Goal: Information Seeking & Learning: Find specific fact

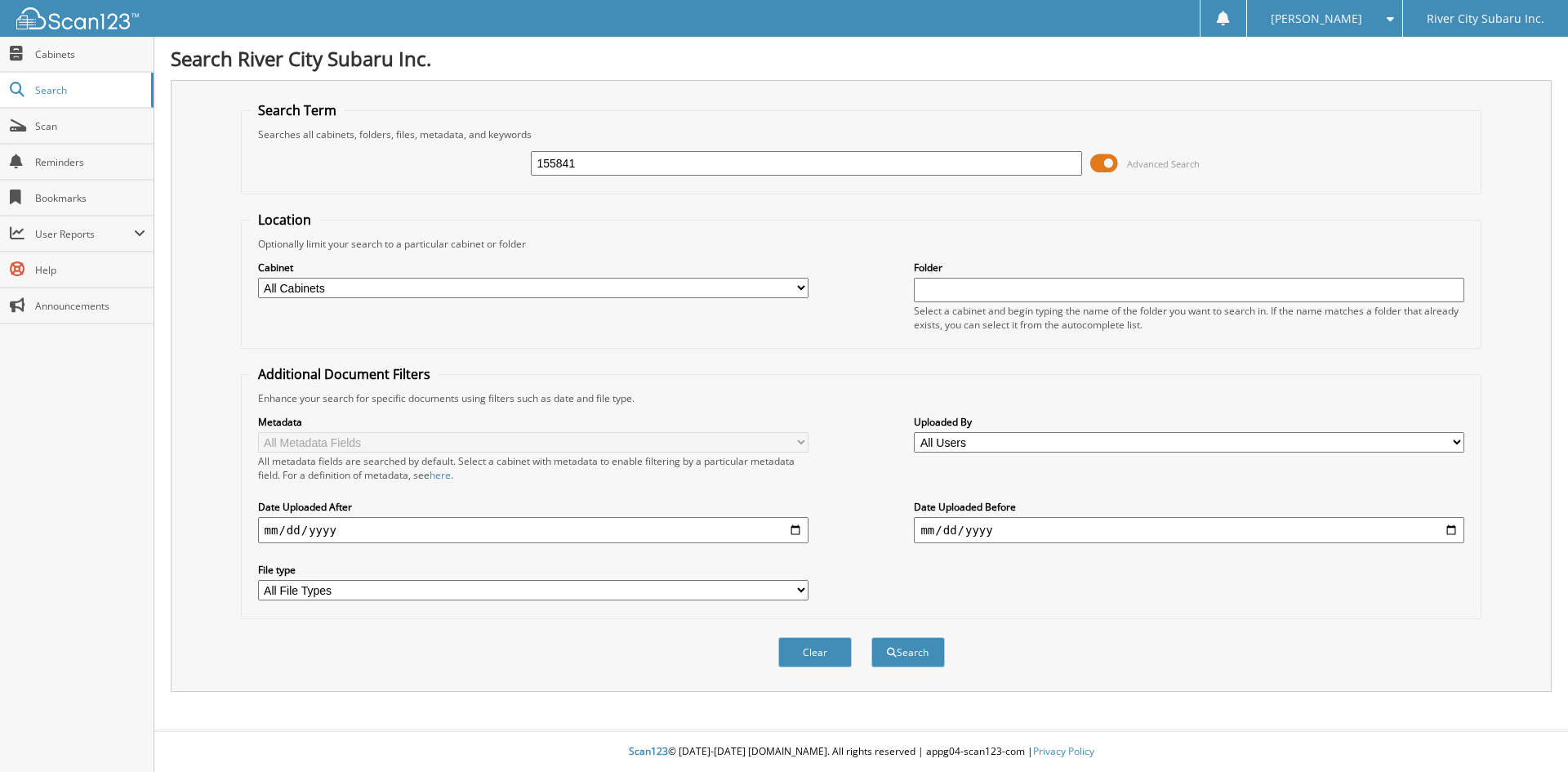
type input "155841"
click at [871, 637] on button "Search" at bounding box center [908, 652] width 73 height 30
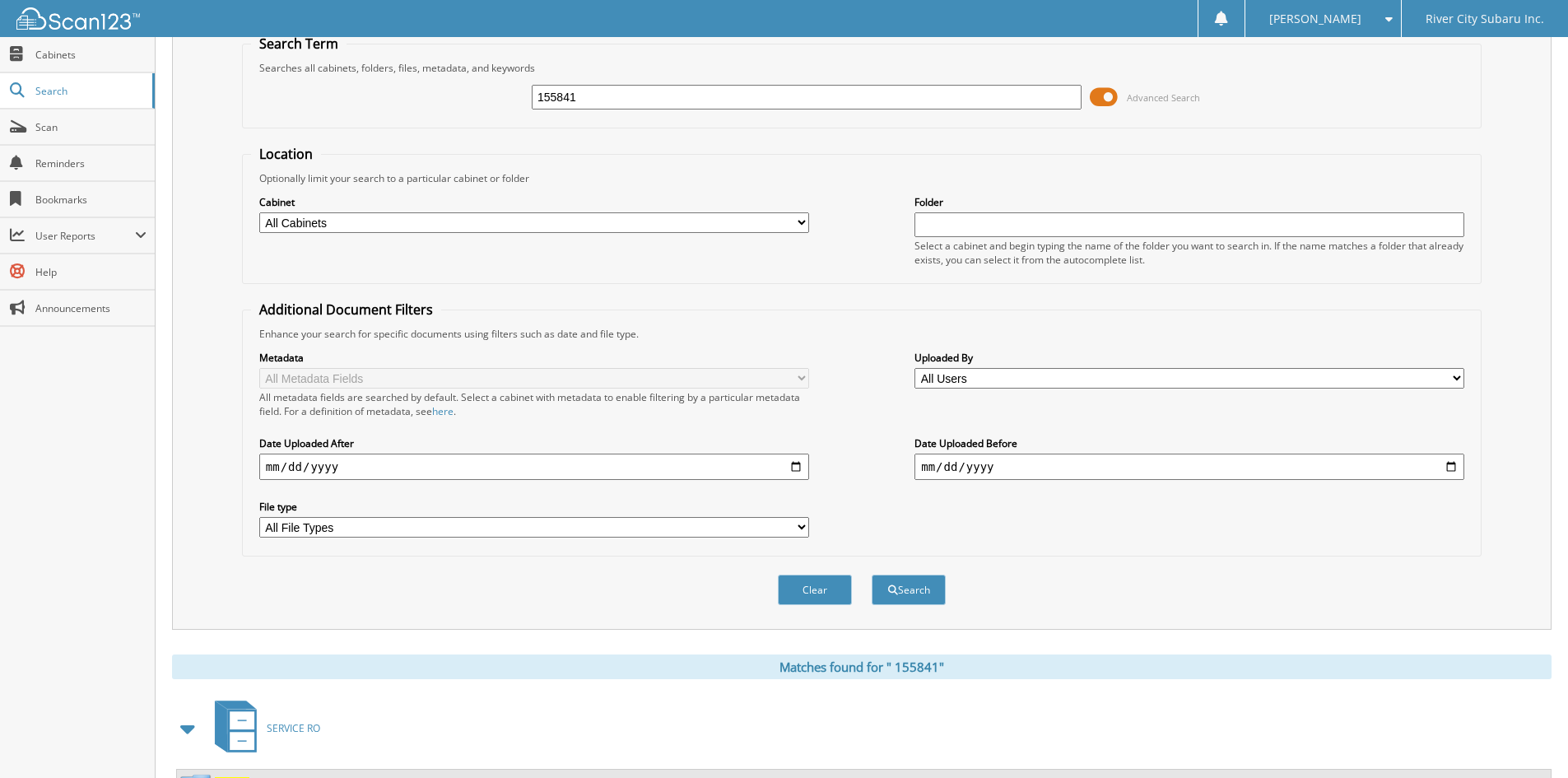
scroll to position [206, 0]
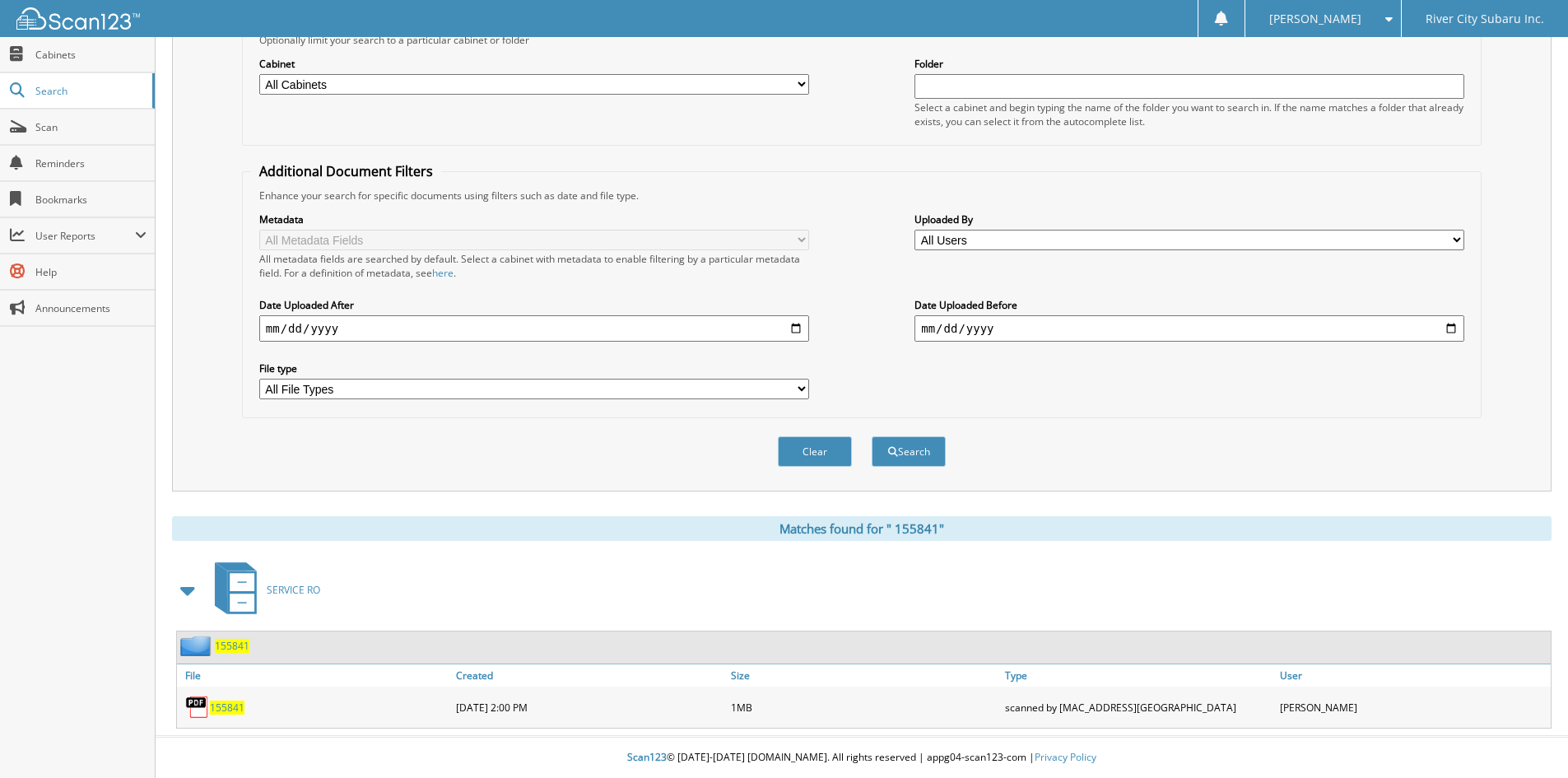
click at [228, 714] on div "1 5 5 8 4 1" at bounding box center [315, 707] width 275 height 33
click at [228, 714] on span "1 5 5 8 4 1" at bounding box center [227, 708] width 34 height 14
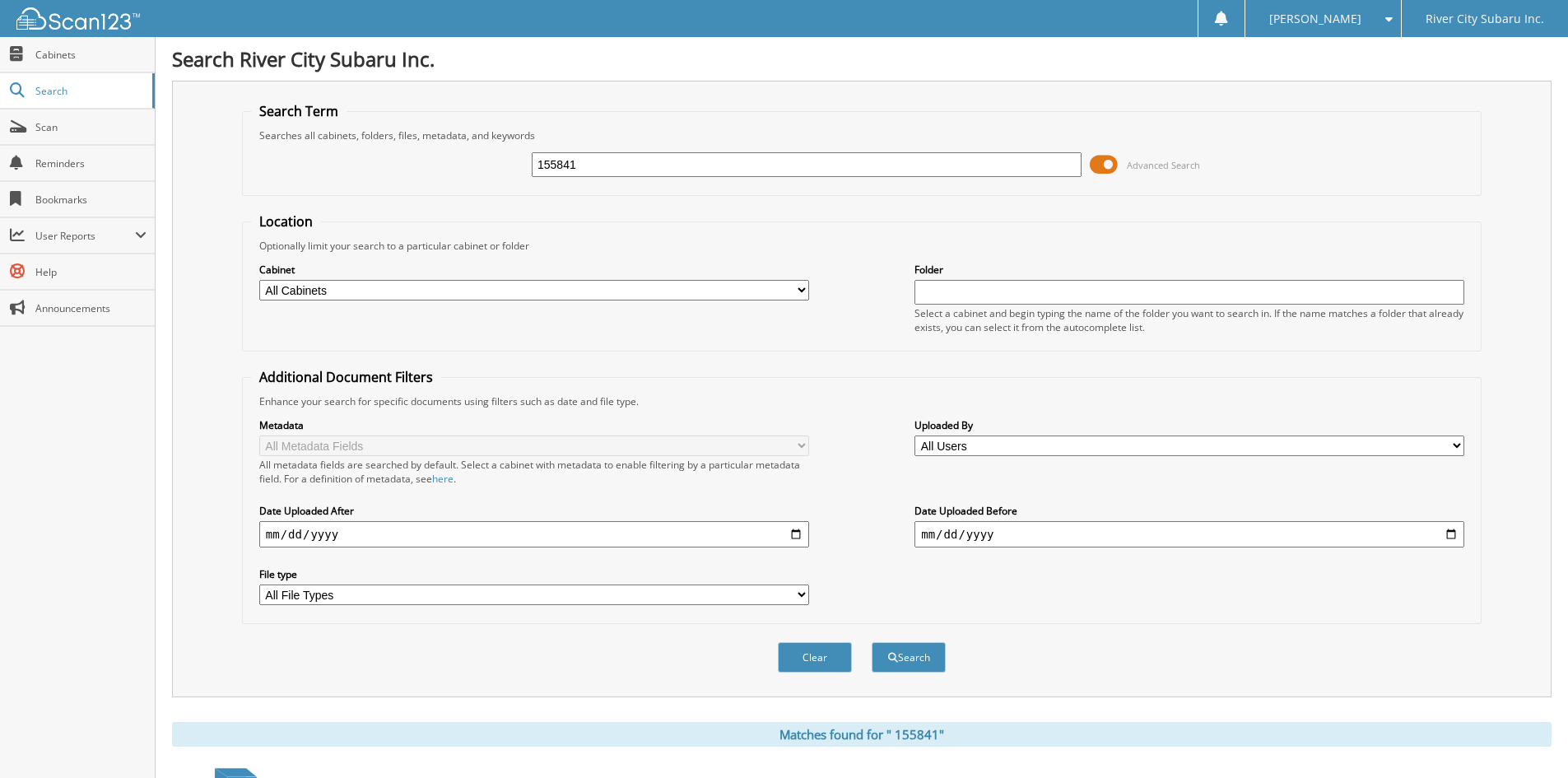
drag, startPoint x: 689, startPoint y: 156, endPoint x: 374, endPoint y: 163, distance: 315.1
click at [374, 163] on div "155841 Advanced Search" at bounding box center [861, 165] width 1222 height 45
paste input "1539"
type input "153941"
click at [872, 642] on button "Search" at bounding box center [909, 657] width 74 height 30
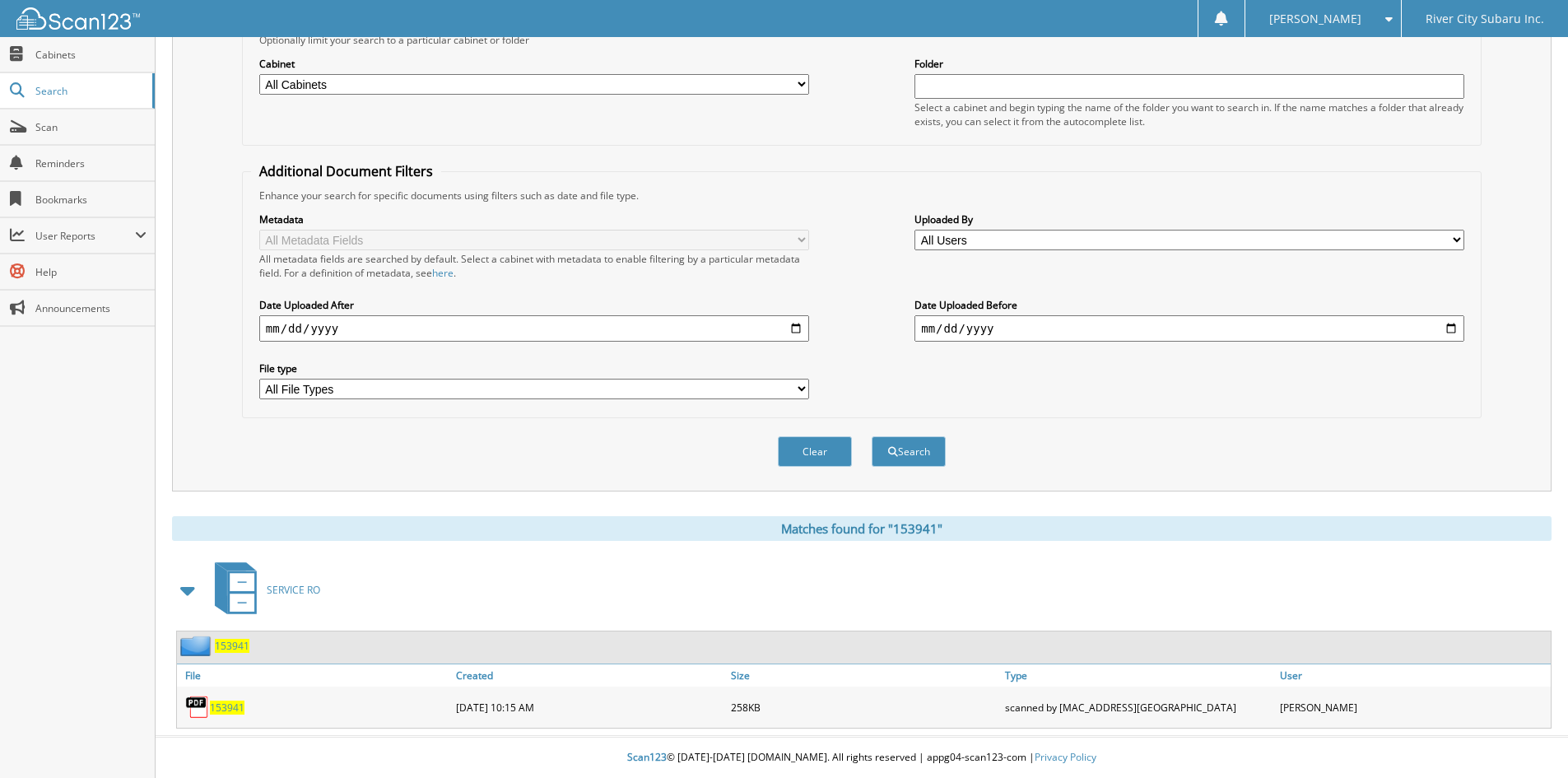
click at [236, 709] on span "153941" at bounding box center [227, 708] width 34 height 14
drag, startPoint x: 1216, startPoint y: 24, endPoint x: 1108, endPoint y: 13, distance: 108.6
click at [1210, 24] on div "KEVIN B. Settings Logout River City Subaru Inc." at bounding box center [784, 18] width 1568 height 37
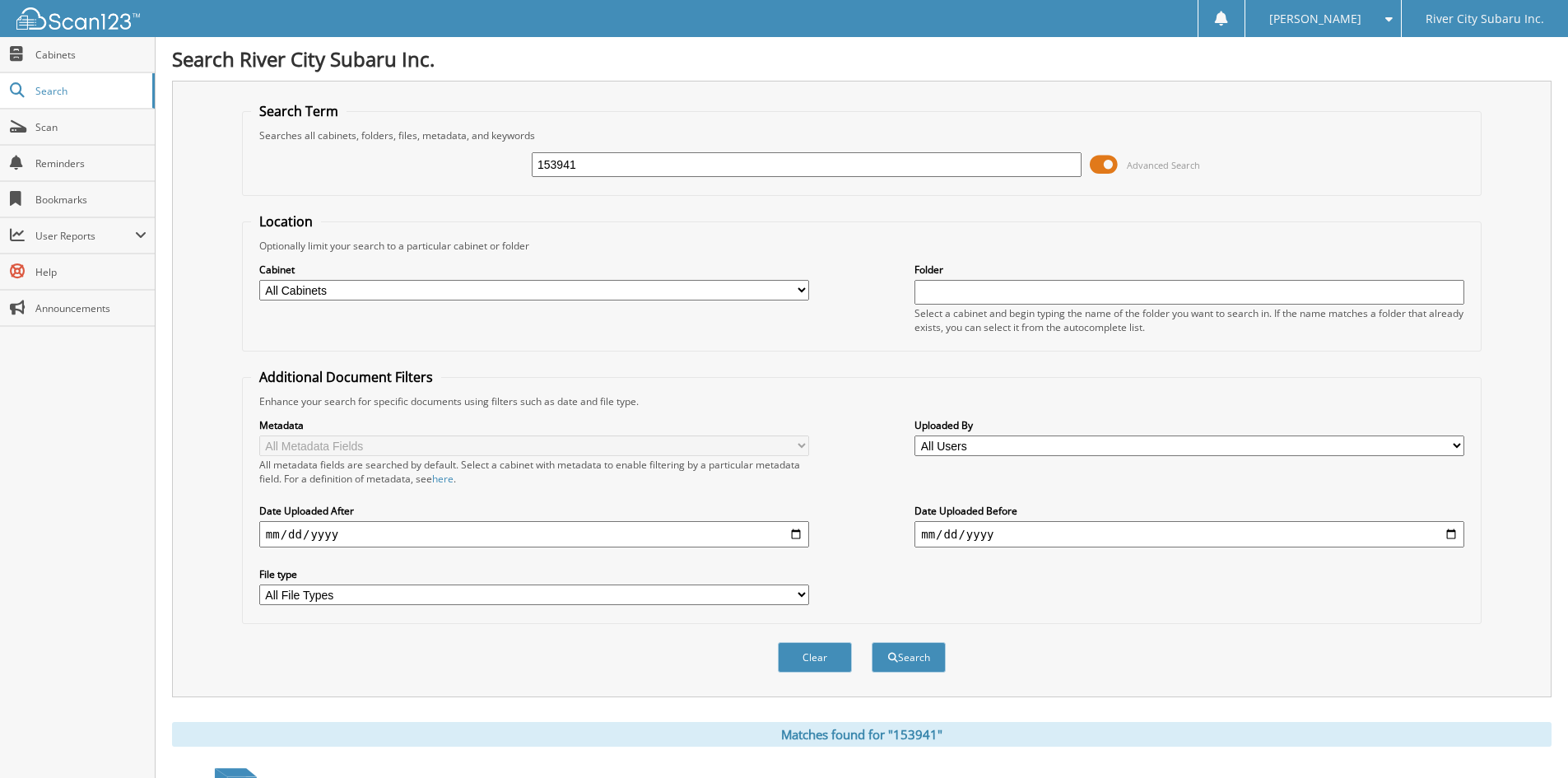
drag, startPoint x: 646, startPoint y: 157, endPoint x: 165, endPoint y: 138, distance: 481.4
click at [165, 138] on div "Search River City Subaru Inc. Search Term Searches all cabinets, folders, files…" at bounding box center [861, 492] width 1412 height 983
paste input "149256"
type input "149256"
click at [872, 642] on button "Search" at bounding box center [909, 657] width 74 height 30
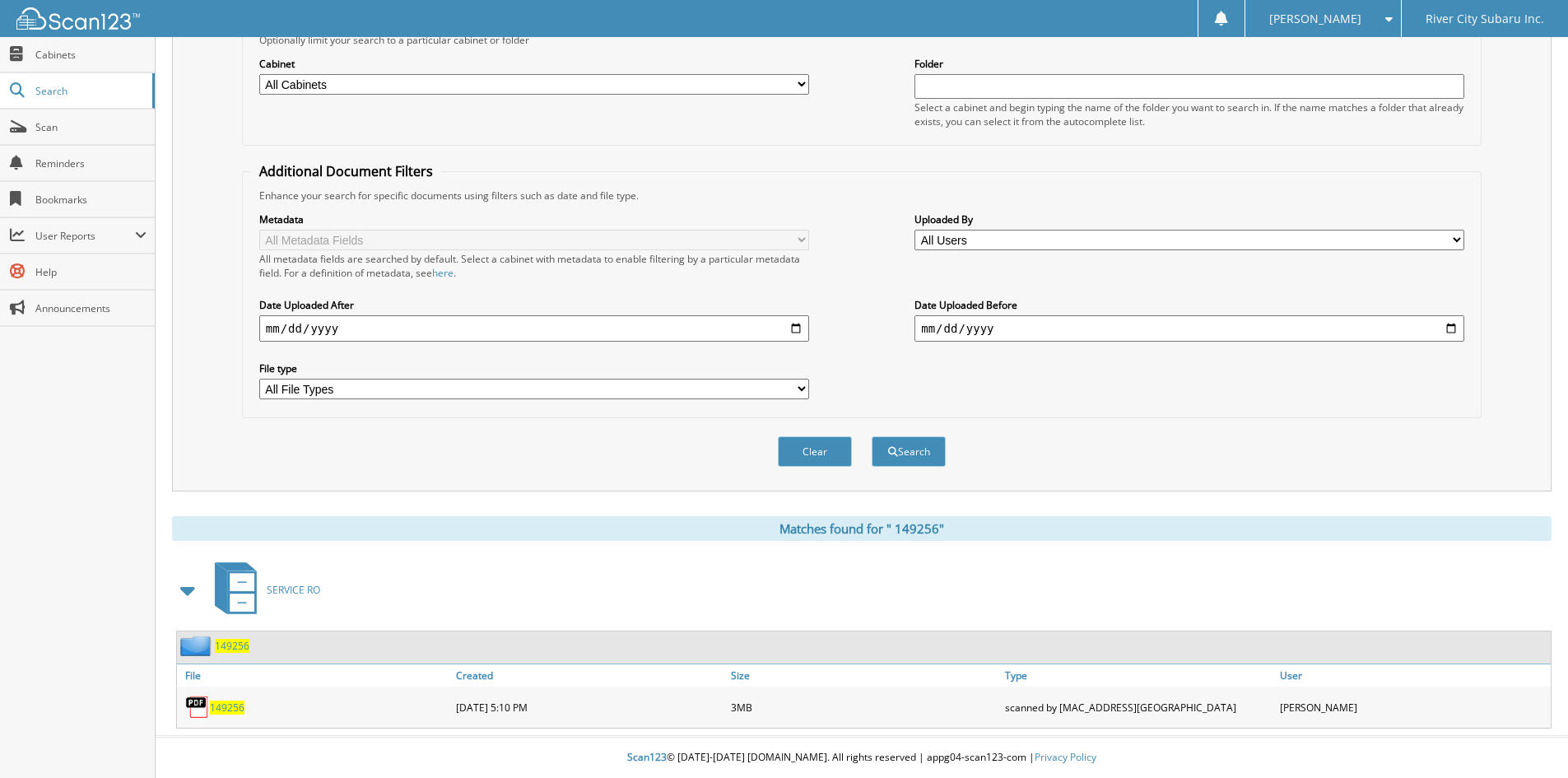
click at [217, 710] on span "1 4 9 2 5 6" at bounding box center [227, 708] width 34 height 14
